Goal: Task Accomplishment & Management: Complete application form

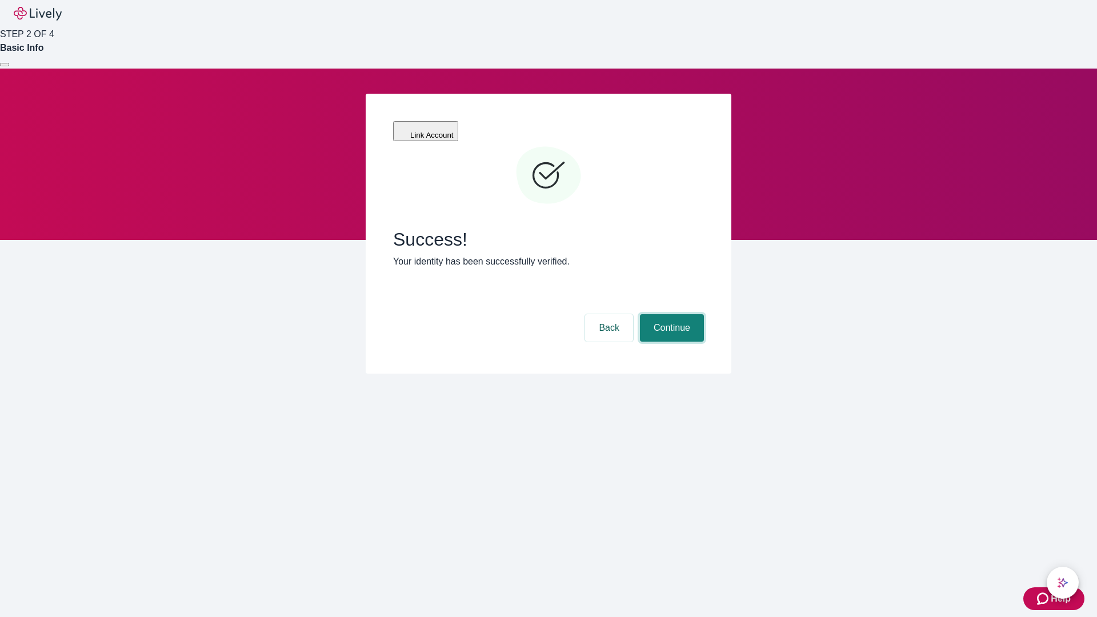
click at [670, 314] on button "Continue" at bounding box center [672, 327] width 64 height 27
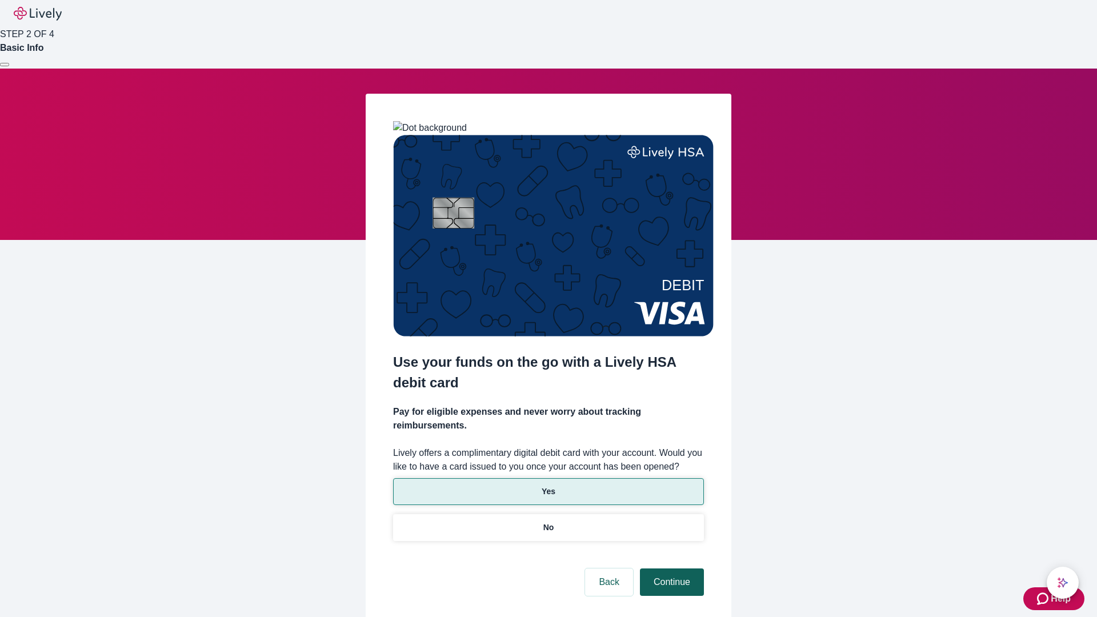
click at [548, 485] on p "Yes" at bounding box center [548, 491] width 14 height 12
click at [670, 568] on button "Continue" at bounding box center [672, 581] width 64 height 27
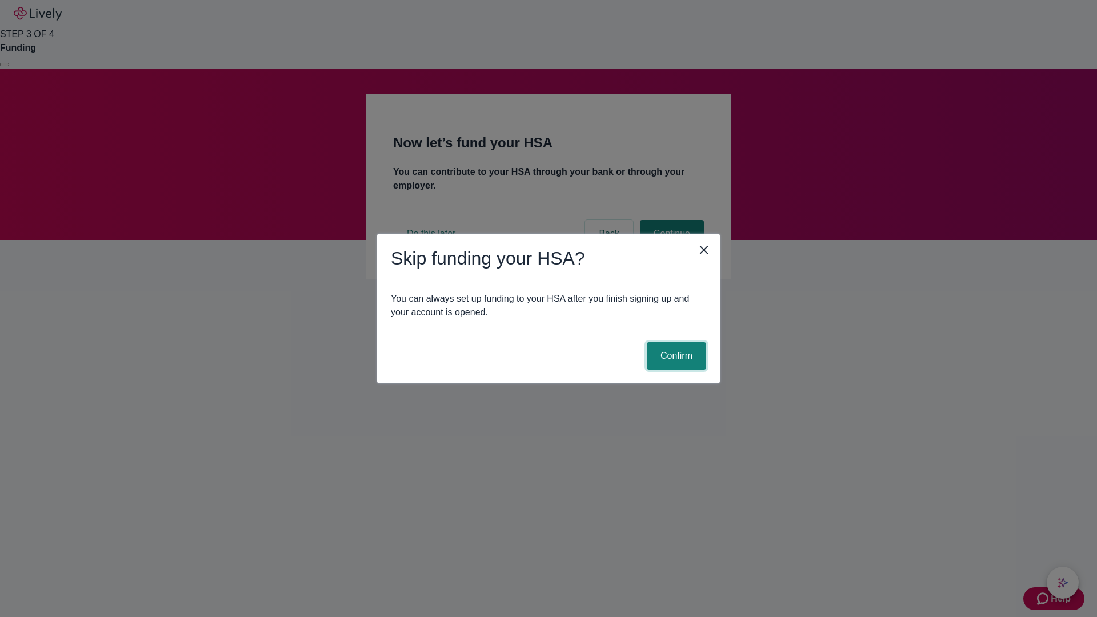
click at [674, 356] on button "Confirm" at bounding box center [676, 355] width 59 height 27
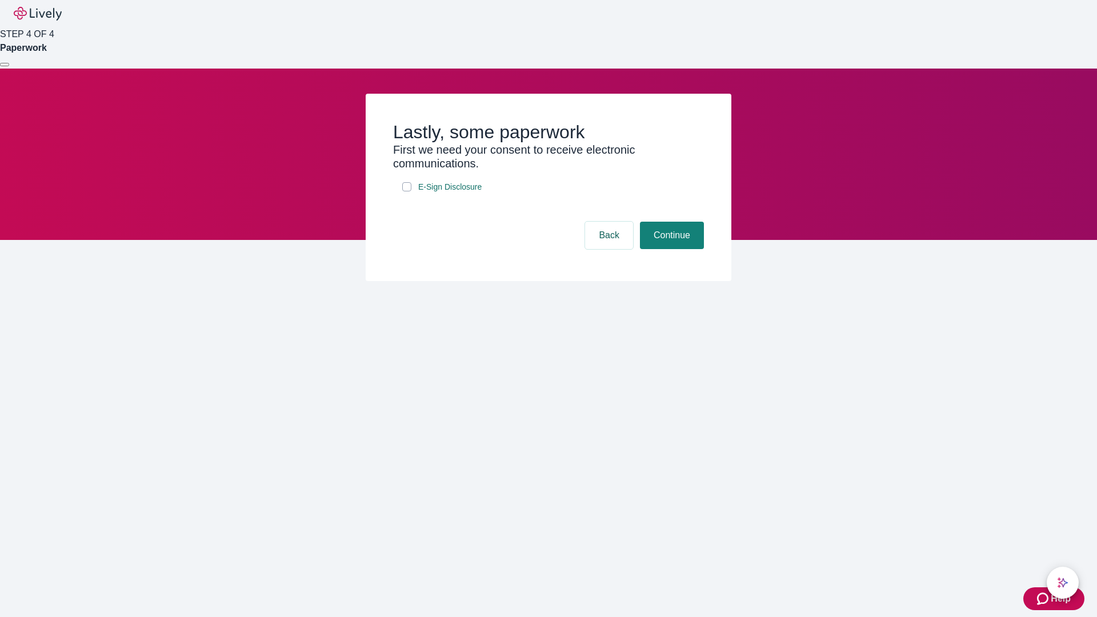
click at [407, 191] on input "E-Sign Disclosure" at bounding box center [406, 186] width 9 height 9
checkbox input "true"
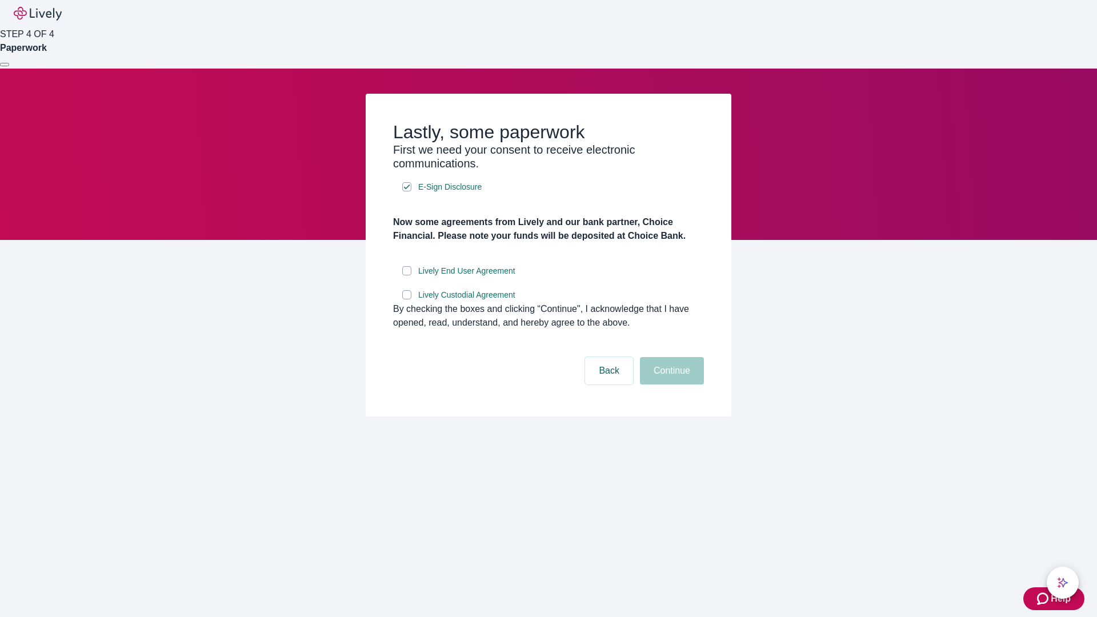
click at [407, 275] on input "Lively End User Agreement" at bounding box center [406, 270] width 9 height 9
checkbox input "true"
click at [407, 299] on input "Lively Custodial Agreement" at bounding box center [406, 294] width 9 height 9
checkbox input "true"
click at [670, 384] on button "Continue" at bounding box center [672, 370] width 64 height 27
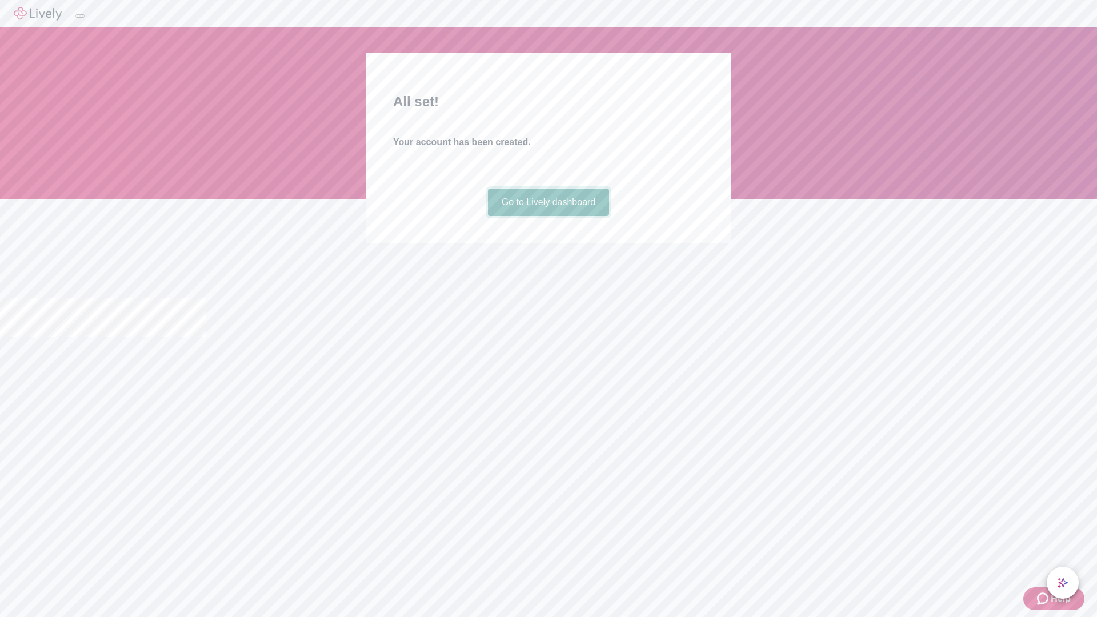
click at [548, 216] on link "Go to Lively dashboard" at bounding box center [549, 201] width 122 height 27
